Goal: Task Accomplishment & Management: Manage account settings

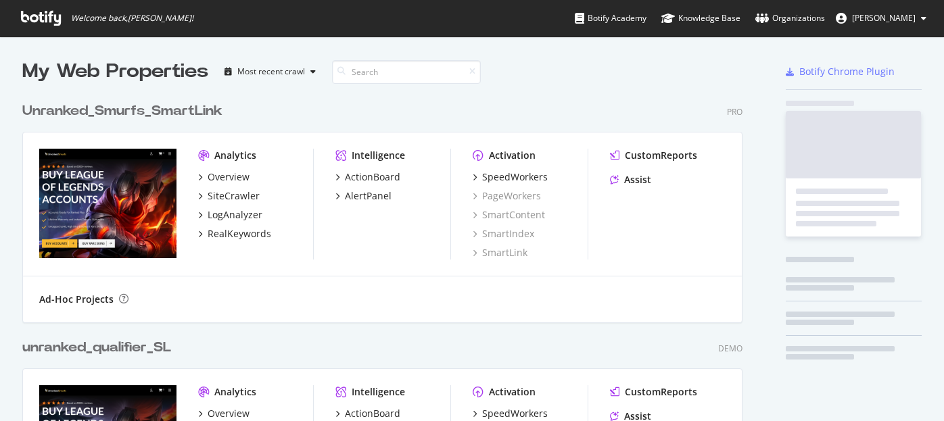
scroll to position [1439, 731]
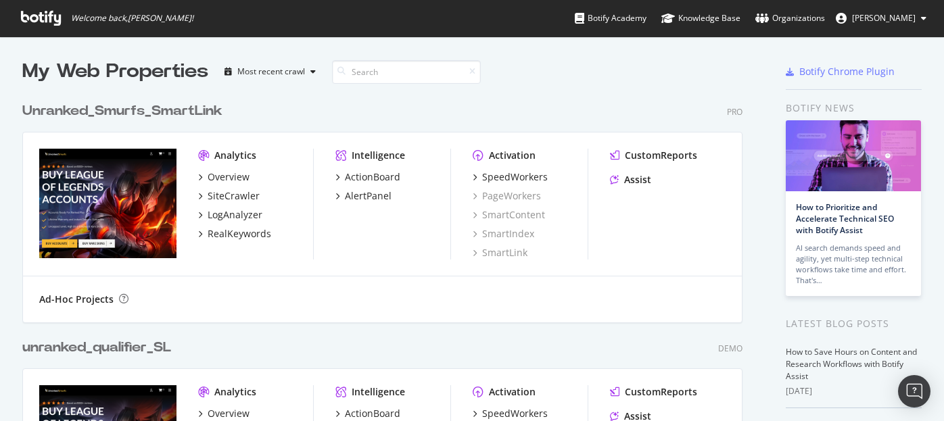
click at [590, 105] on div "Unranked_Smurfs_SmartLink Pro" at bounding box center [382, 111] width 720 height 20
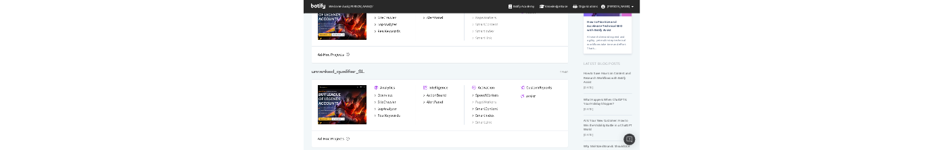
scroll to position [147, 0]
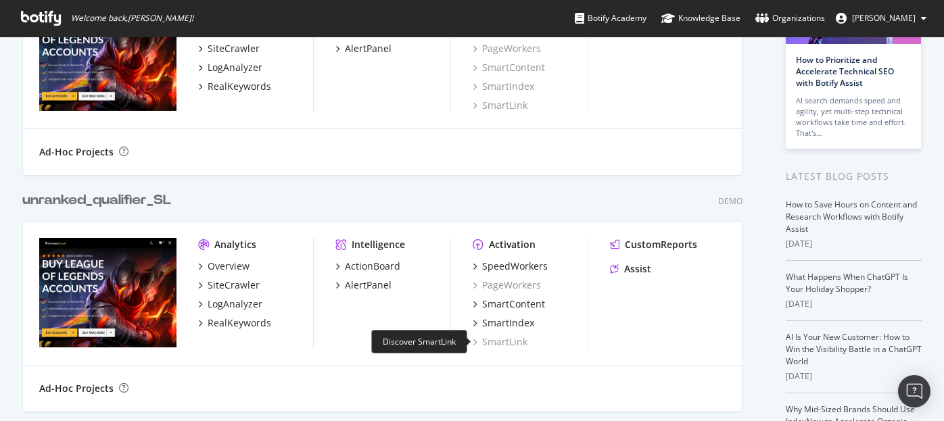
click at [496, 343] on div "SmartLink" at bounding box center [500, 342] width 55 height 14
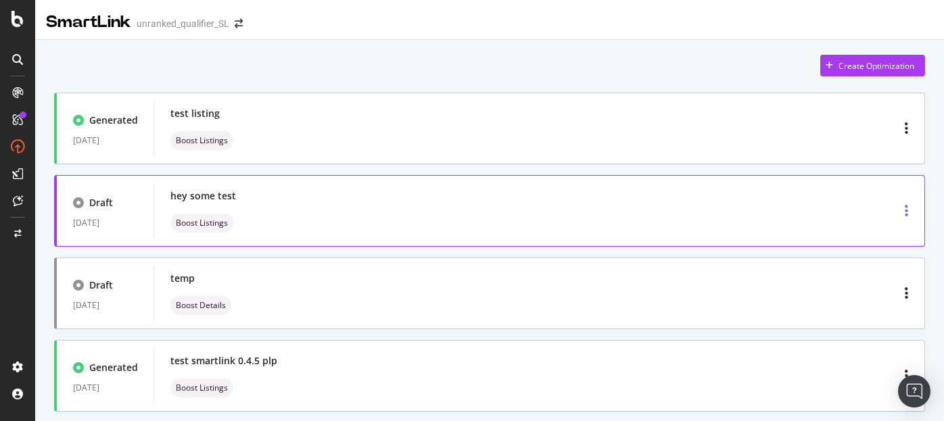
click at [905, 214] on icon "button" at bounding box center [906, 211] width 3 height 14
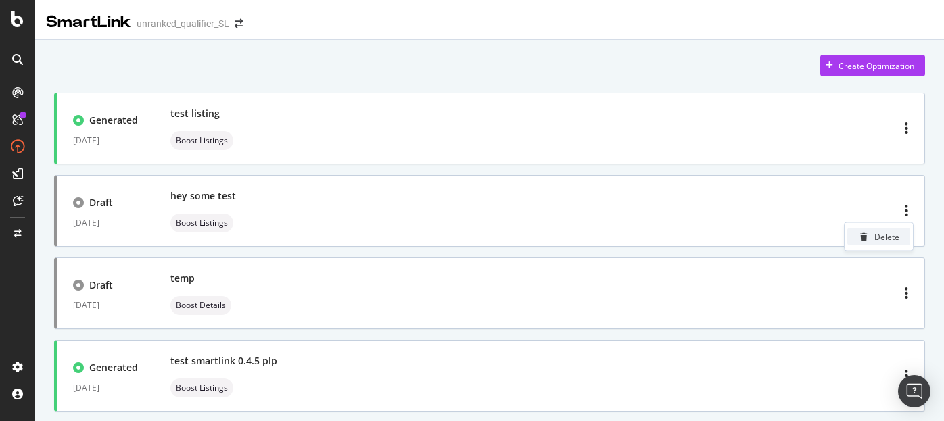
click at [865, 241] on div "Delete" at bounding box center [878, 237] width 63 height 17
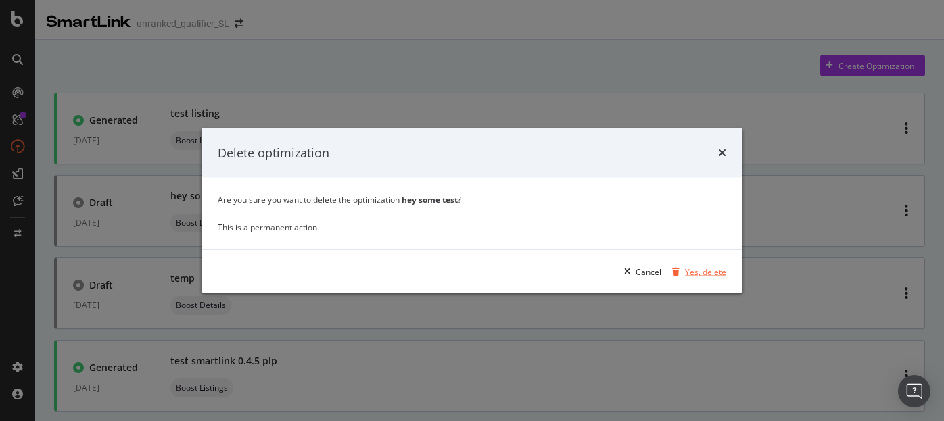
click at [709, 275] on div "Yes, delete" at bounding box center [705, 271] width 41 height 11
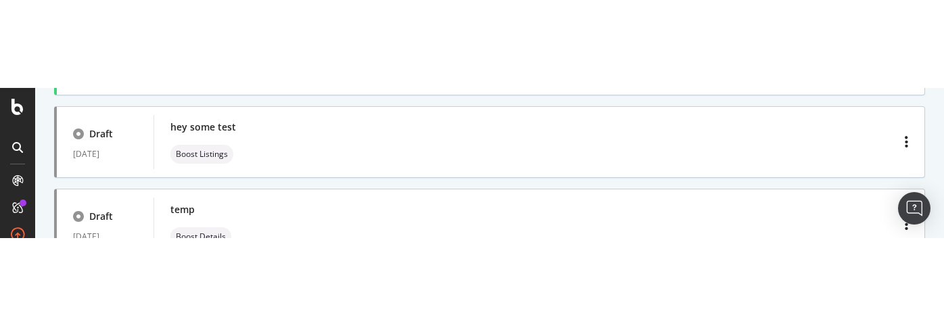
scroll to position [182, 0]
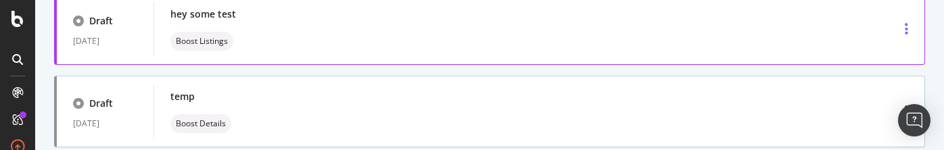
click at [908, 32] on div "button" at bounding box center [906, 29] width 14 height 24
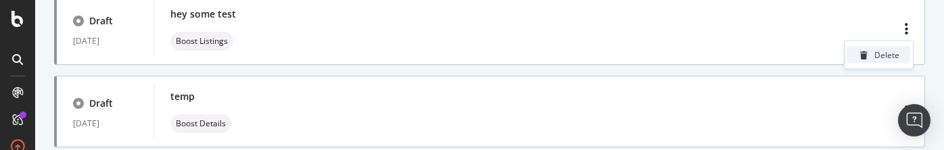
click at [872, 54] on div "Delete" at bounding box center [878, 55] width 63 height 17
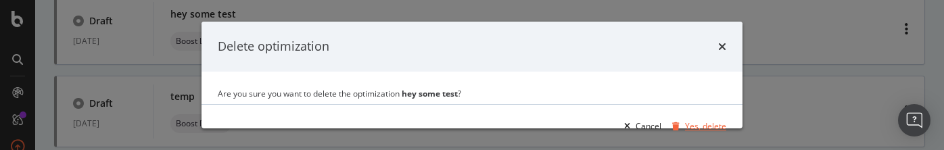
click at [696, 124] on div "Yes, delete" at bounding box center [705, 125] width 41 height 11
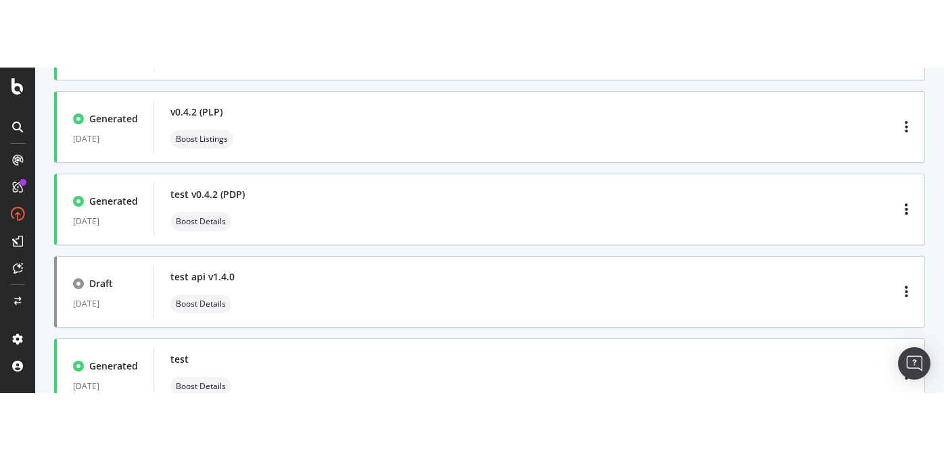
scroll to position [0, 0]
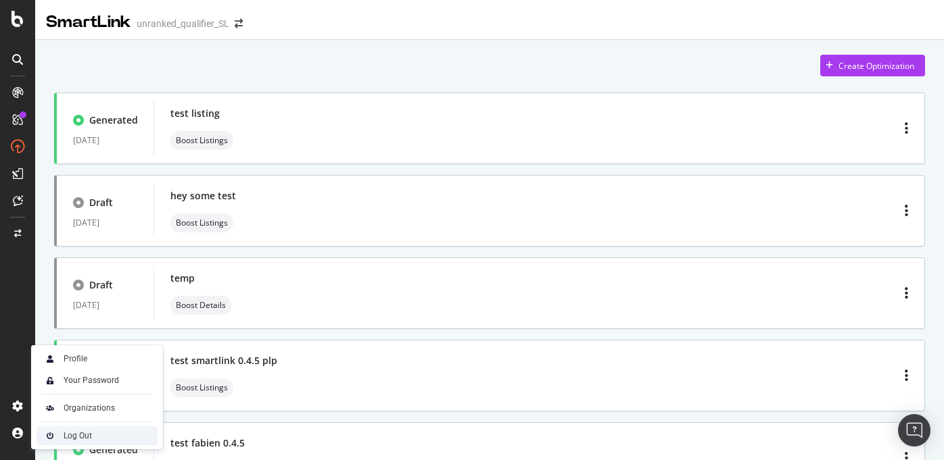
click at [64, 421] on div "Log Out" at bounding box center [78, 436] width 28 height 11
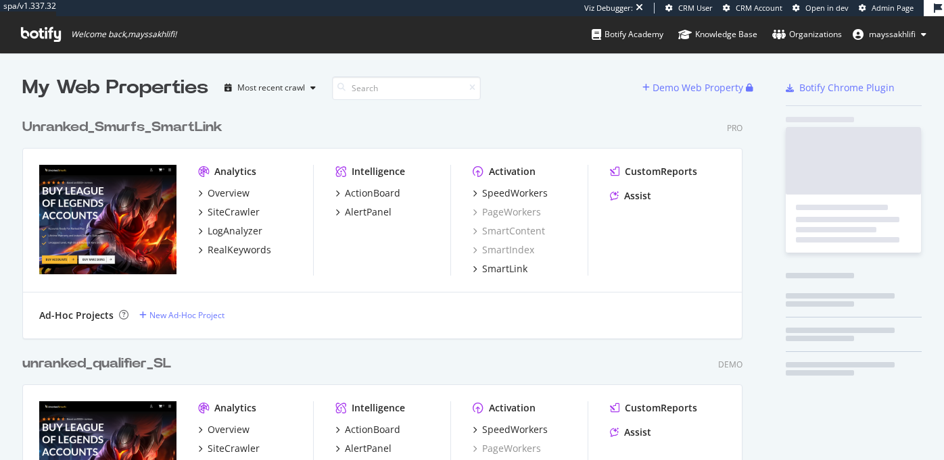
scroll to position [2980, 731]
